Goal: Information Seeking & Learning: Compare options

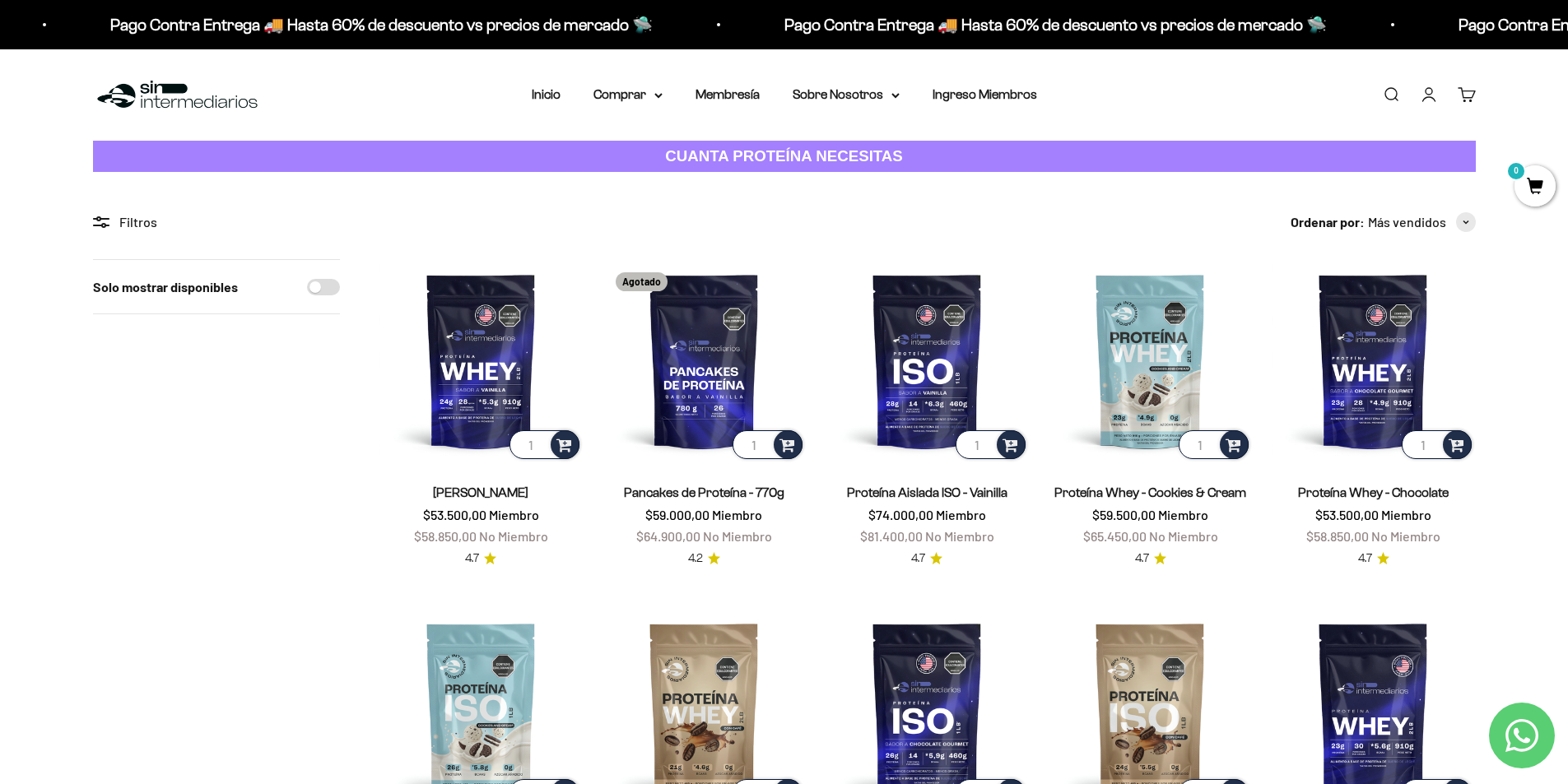
click at [546, 103] on li "Inicio" at bounding box center [546, 94] width 29 height 21
click at [655, 96] on icon at bounding box center [658, 96] width 8 height 6
click at [673, 177] on span "Otros Suplementos" at bounding box center [658, 178] width 110 height 14
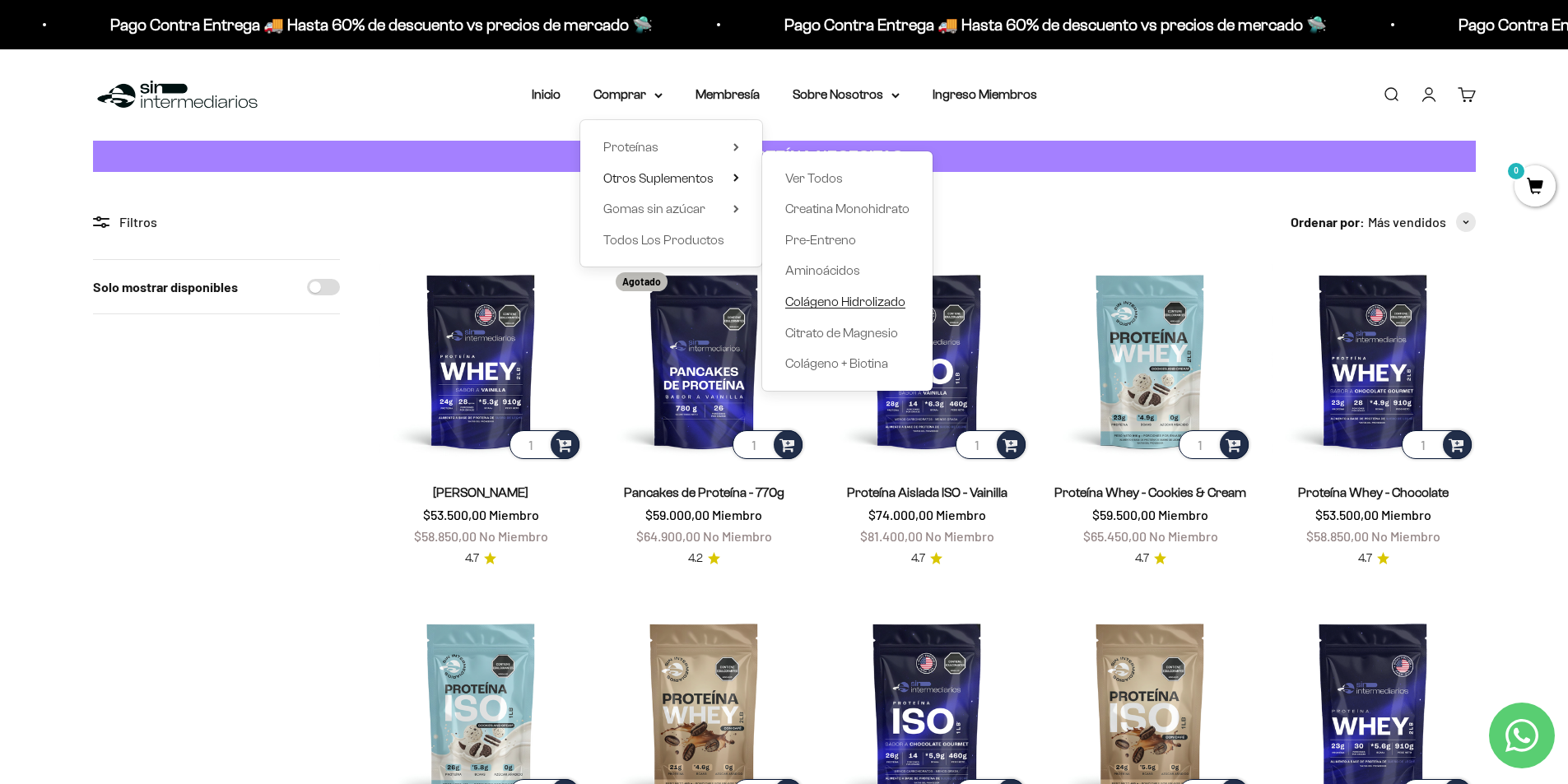
click at [871, 306] on span "Colágeno Hidrolizado" at bounding box center [845, 302] width 120 height 14
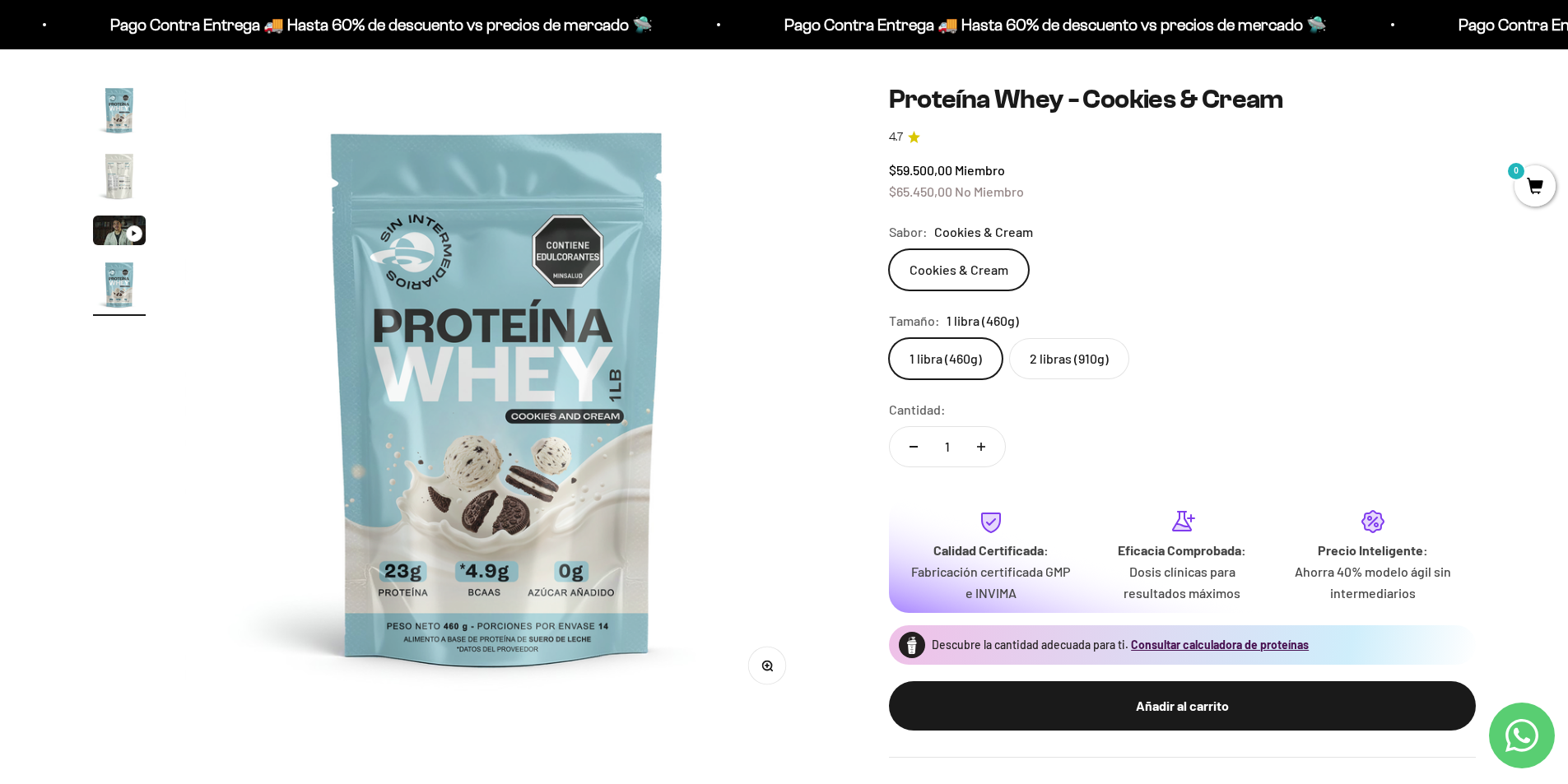
scroll to position [82, 0]
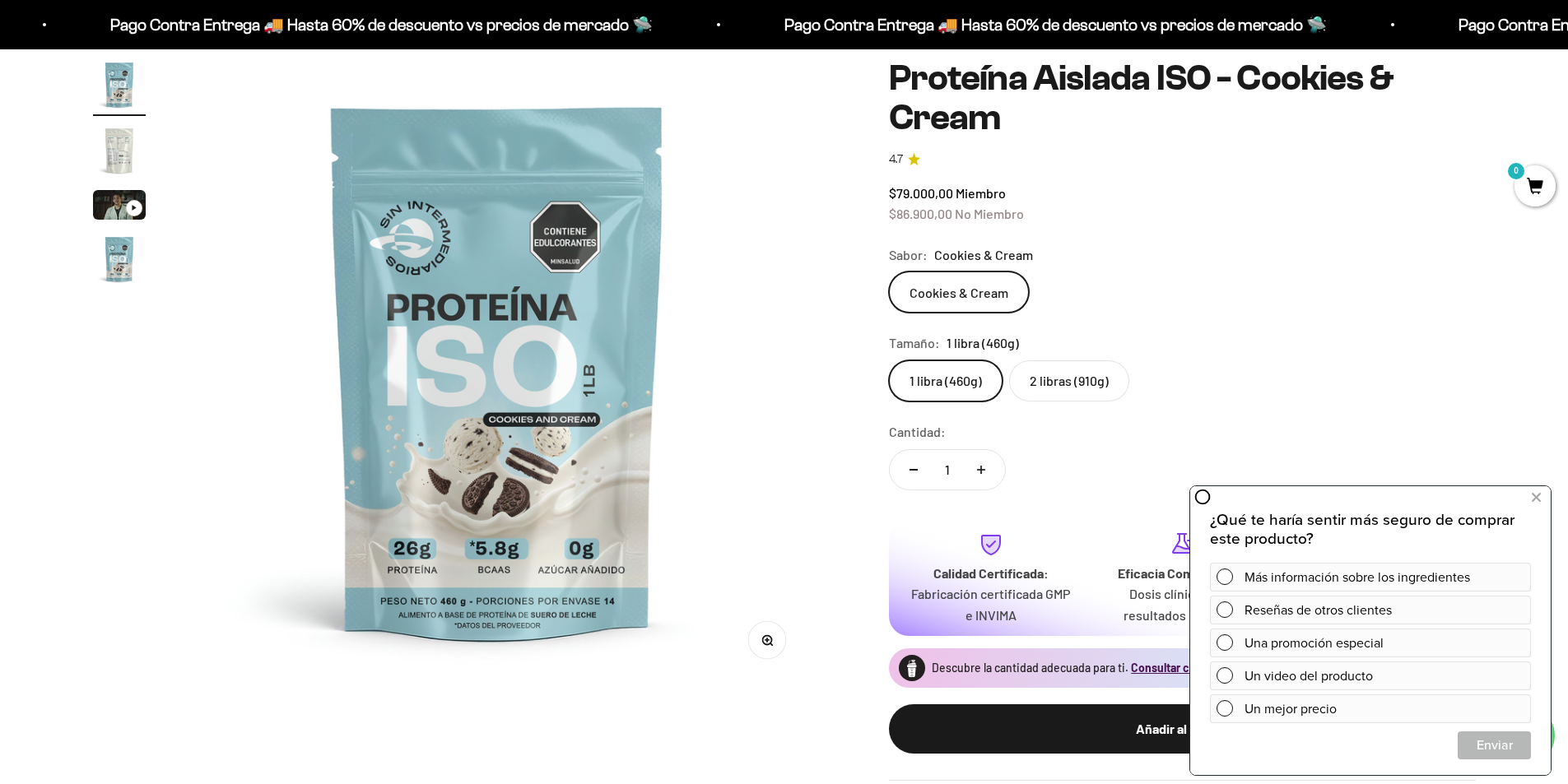
scroll to position [165, 0]
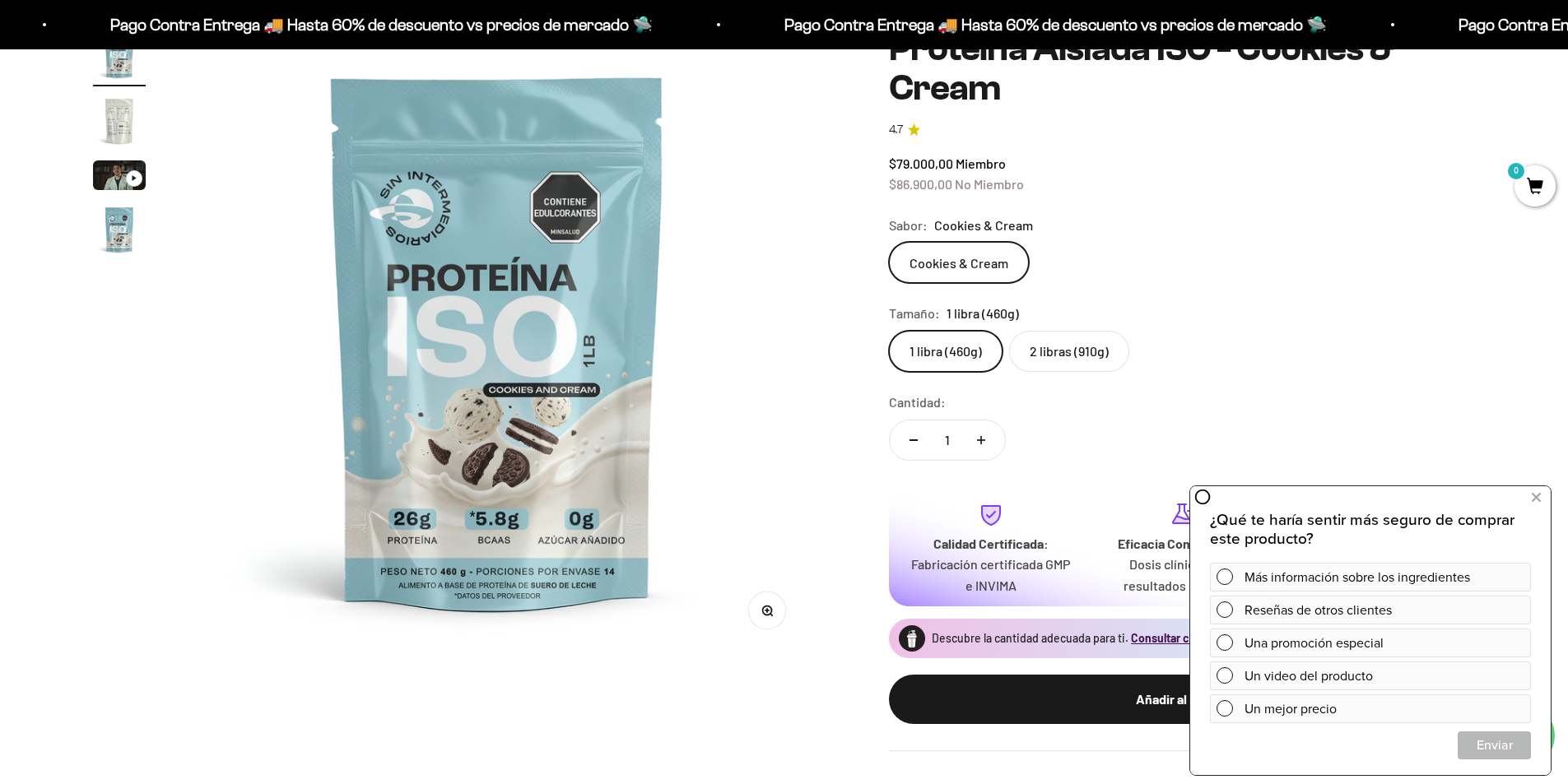
click at [1047, 343] on label "2 libras (910g)" at bounding box center [1069, 351] width 120 height 41
click at [889, 331] on input "2 libras (910g)" at bounding box center [888, 330] width 1 height 1
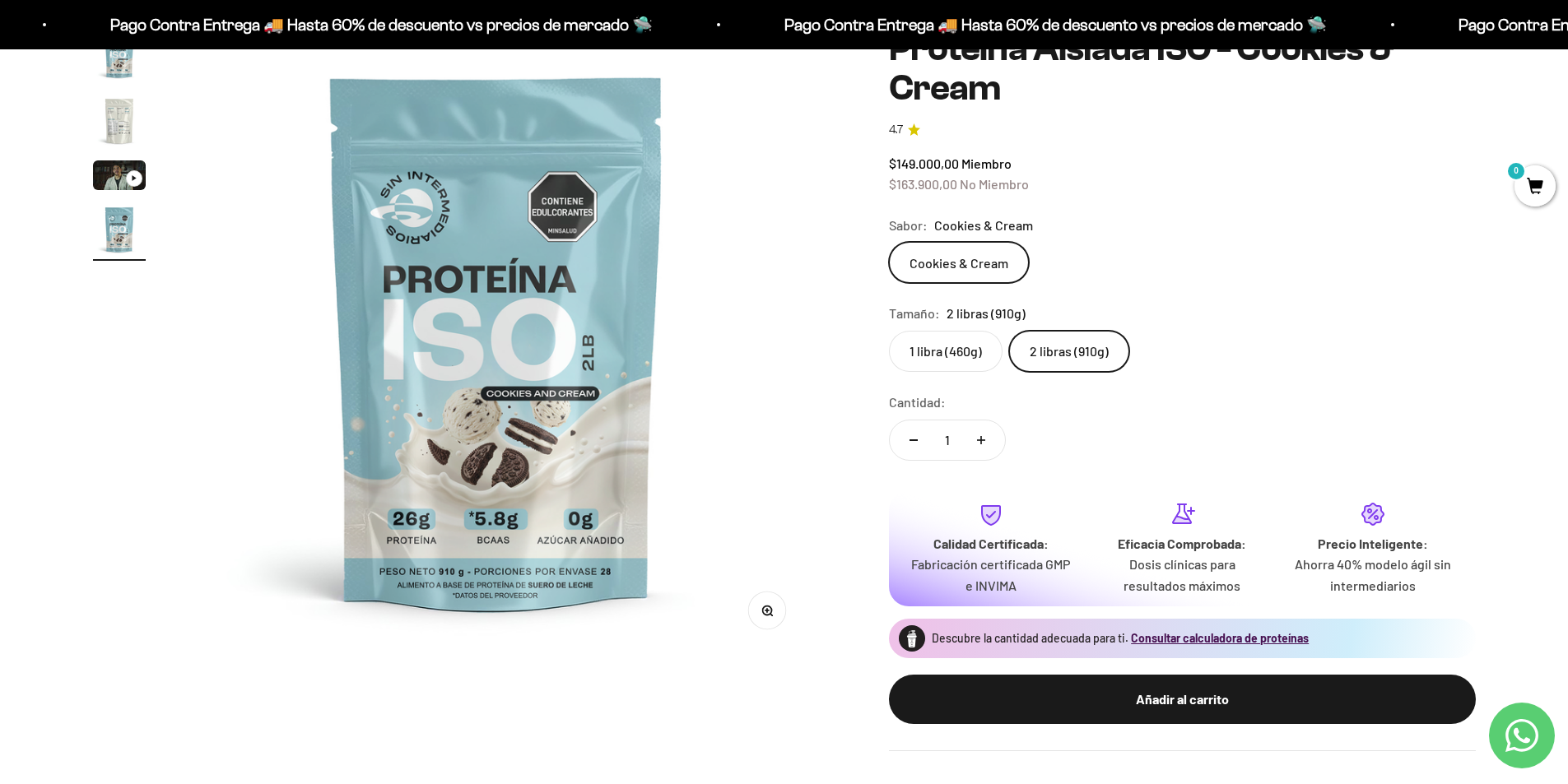
click at [952, 362] on label "1 libra (460g)" at bounding box center [945, 351] width 114 height 41
click at [889, 331] on input "1 libra (460g)" at bounding box center [888, 330] width 1 height 1
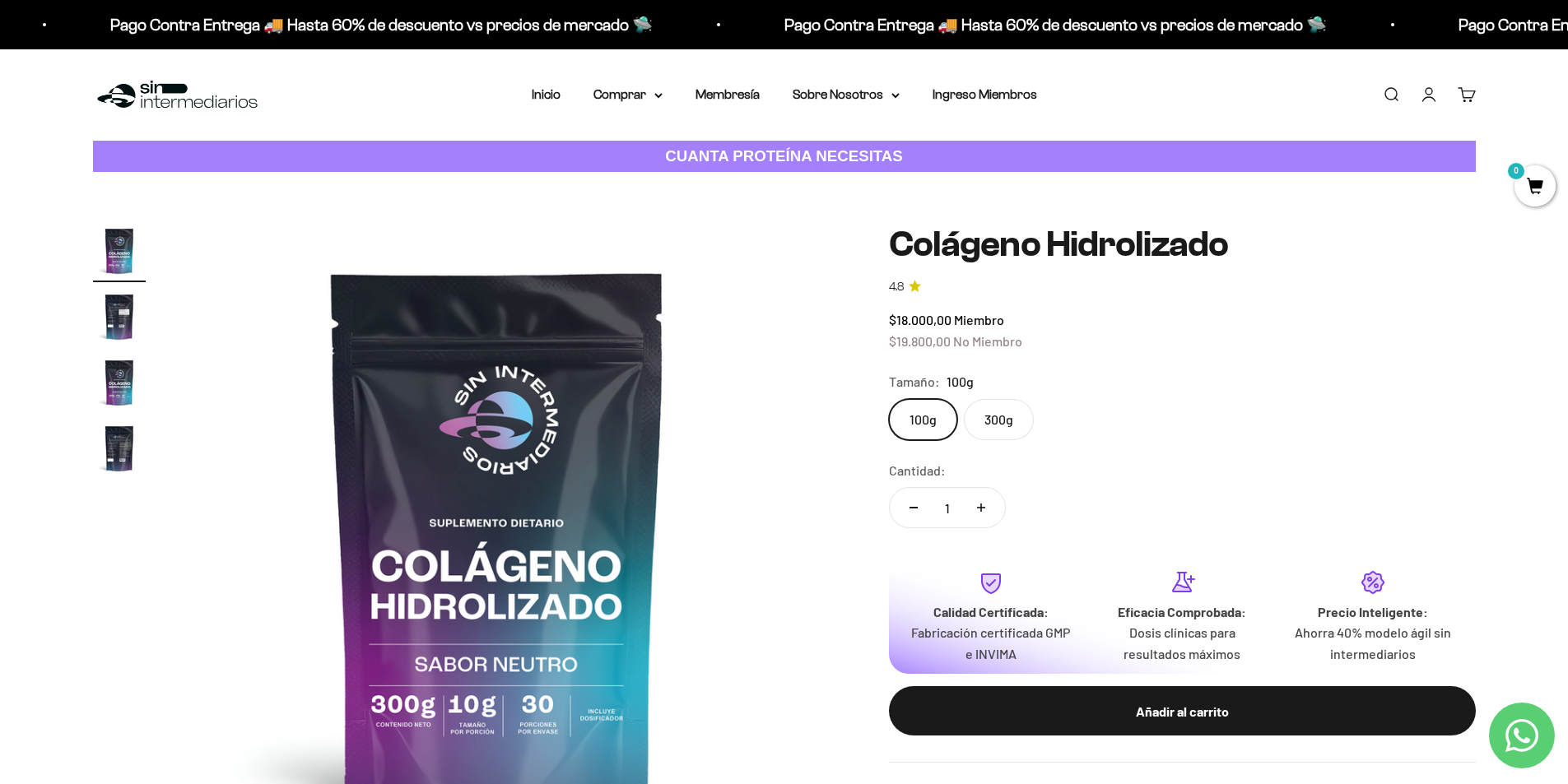
click at [995, 413] on label "300g" at bounding box center [998, 419] width 70 height 41
click at [889, 399] on input "300g" at bounding box center [888, 398] width 1 height 1
click at [916, 421] on label "100g" at bounding box center [922, 419] width 68 height 41
click at [889, 399] on input "100g" at bounding box center [888, 398] width 1 height 1
click at [980, 421] on label "300g" at bounding box center [998, 419] width 70 height 41
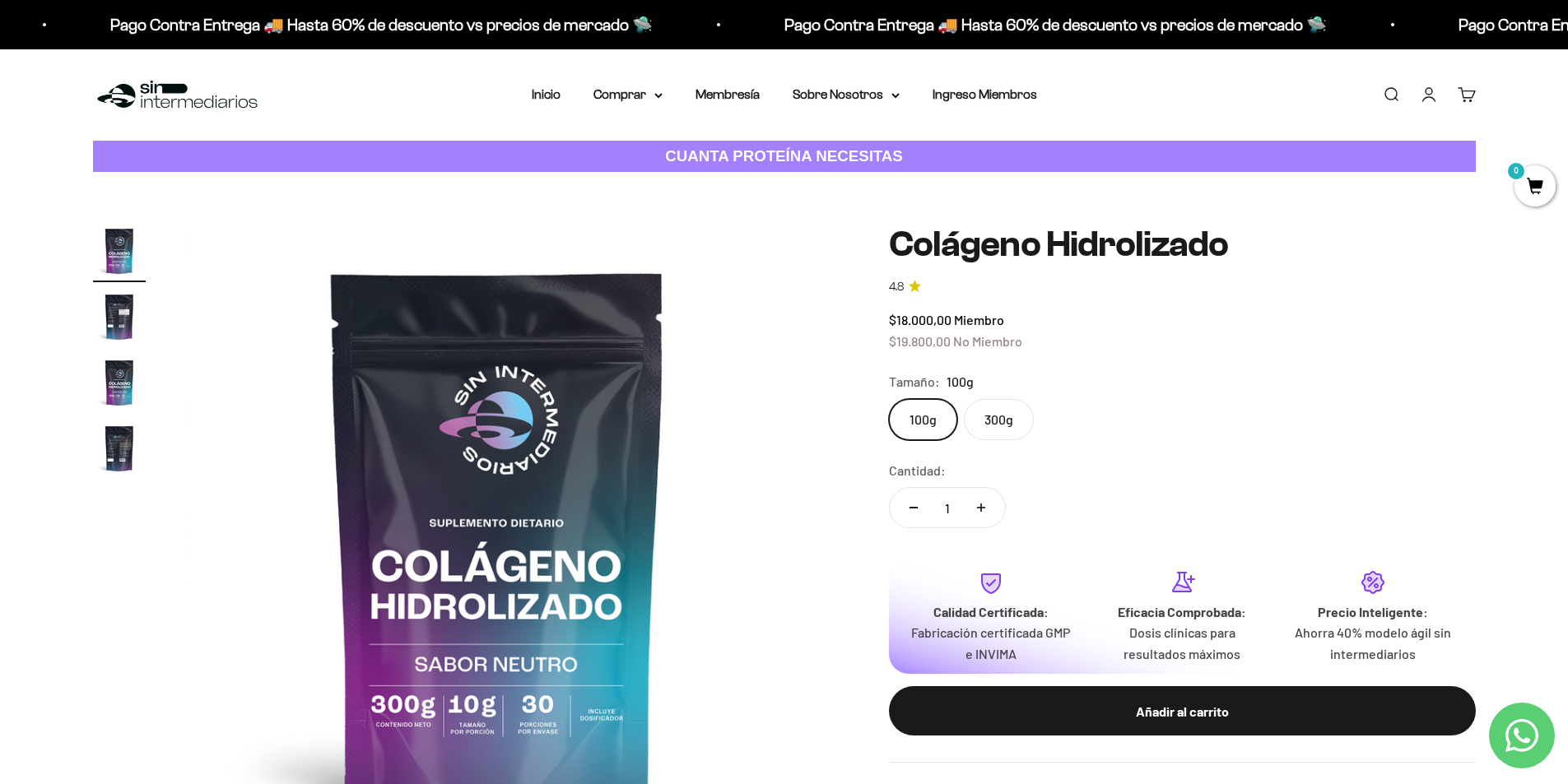
click at [889, 399] on input "300g" at bounding box center [888, 398] width 1 height 1
